Goal: Use online tool/utility: Utilize a website feature to perform a specific function

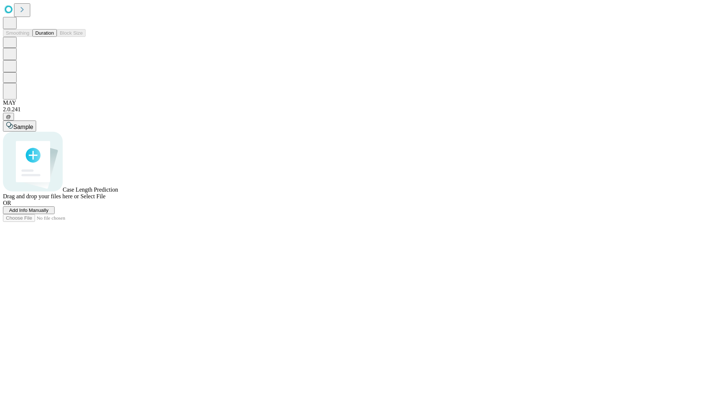
click at [105, 200] on span "Select File" at bounding box center [92, 196] width 25 height 6
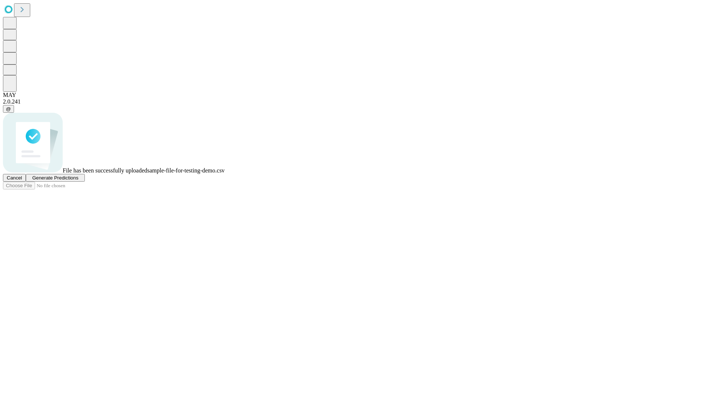
click at [78, 181] on span "Generate Predictions" at bounding box center [55, 178] width 46 height 6
